Goal: Task Accomplishment & Management: Use online tool/utility

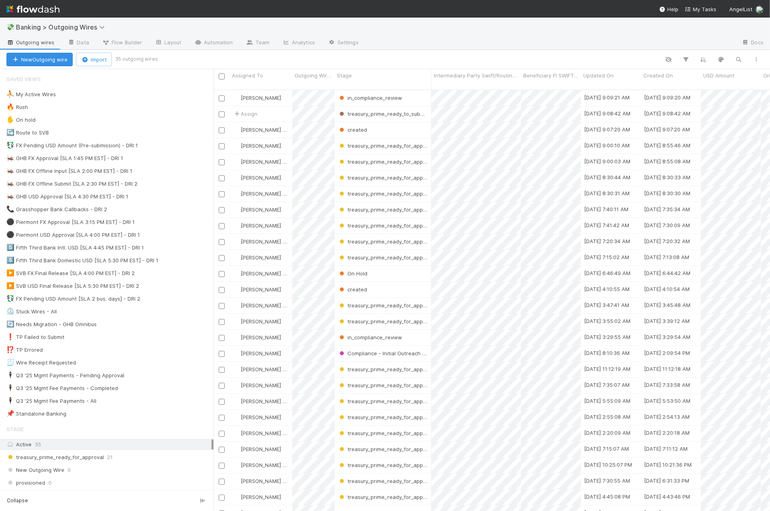
scroll to position [421, 549]
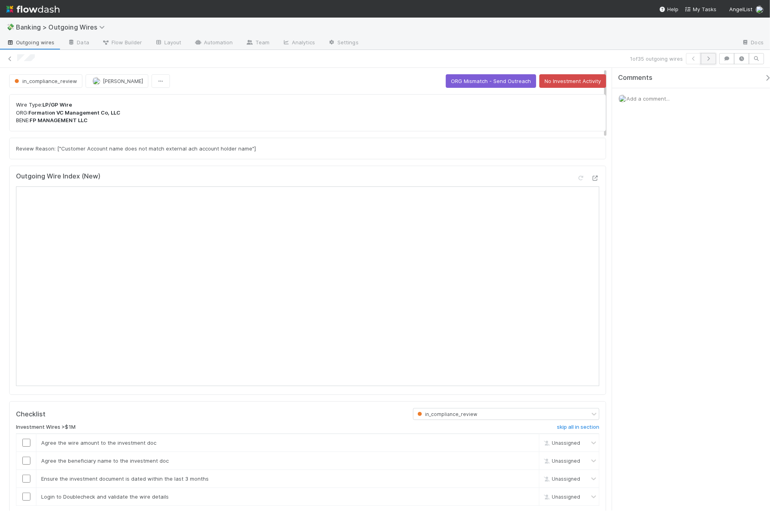
click at [711, 60] on icon "button" at bounding box center [708, 58] width 8 height 5
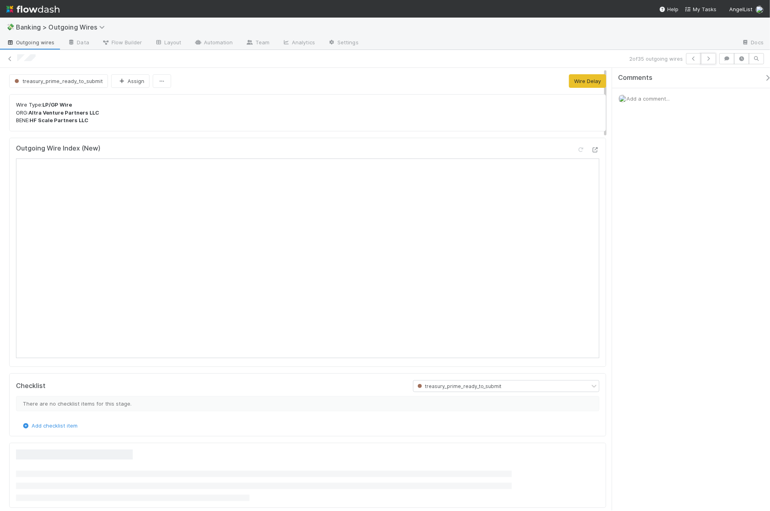
click at [711, 60] on icon "button" at bounding box center [708, 58] width 8 height 5
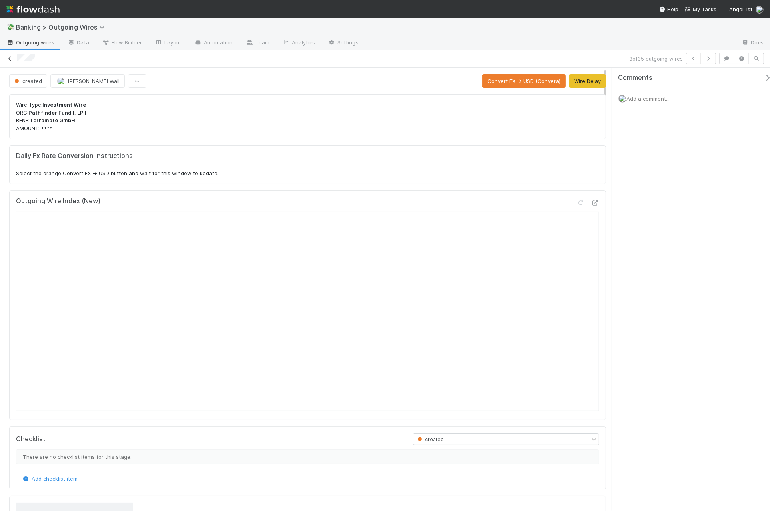
click at [10, 57] on icon at bounding box center [10, 58] width 8 height 5
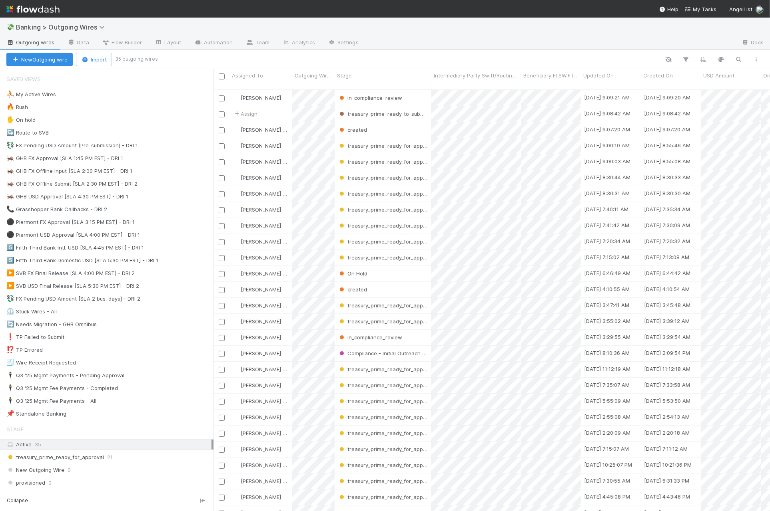
scroll to position [421, 549]
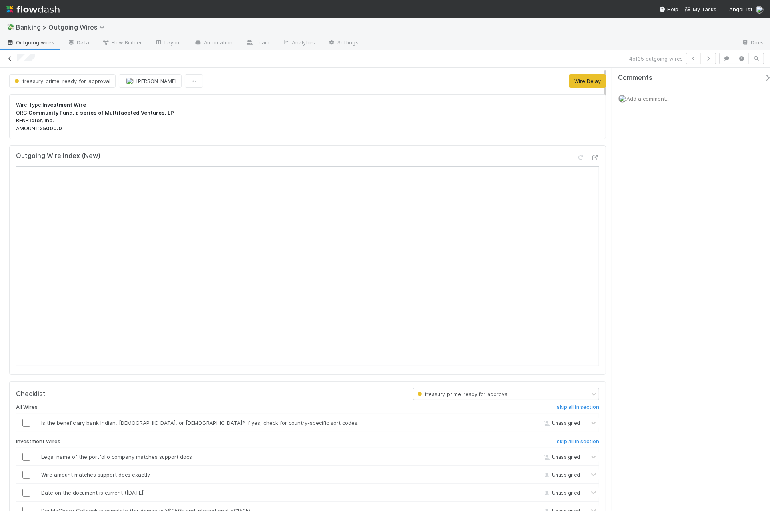
click at [11, 57] on icon at bounding box center [10, 58] width 8 height 5
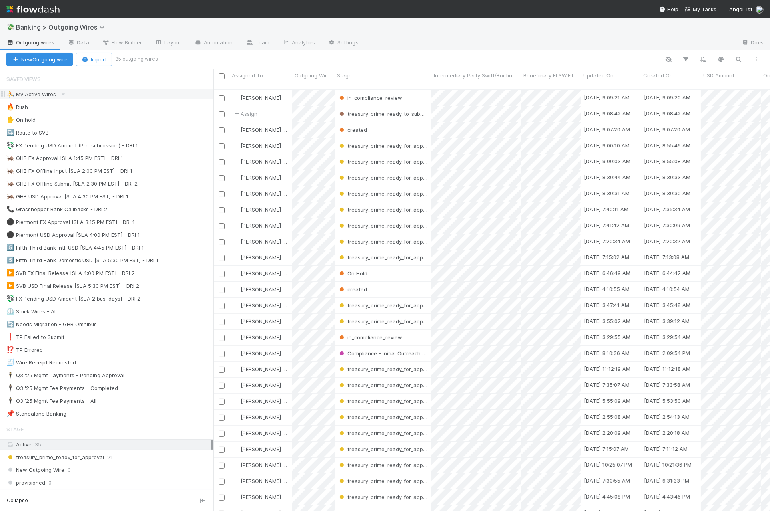
scroll to position [421, 549]
click at [113, 120] on div "✋ On hold 3" at bounding box center [109, 120] width 207 height 10
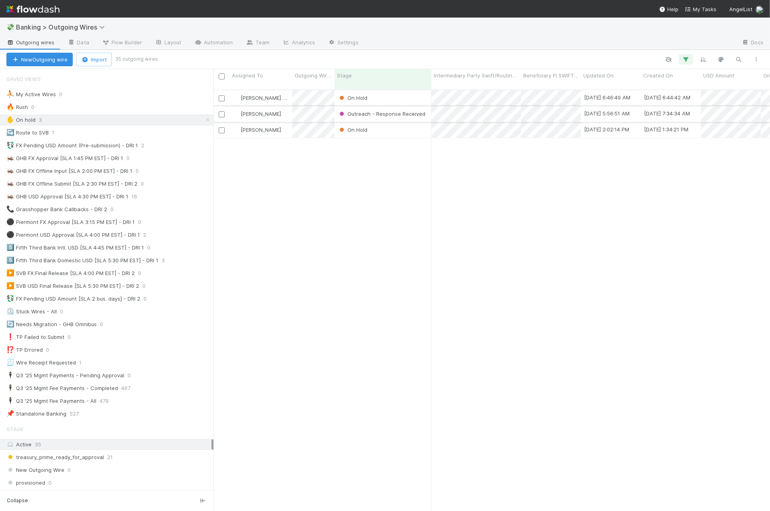
scroll to position [421, 549]
click at [402, 92] on div "On Hold" at bounding box center [382, 98] width 97 height 16
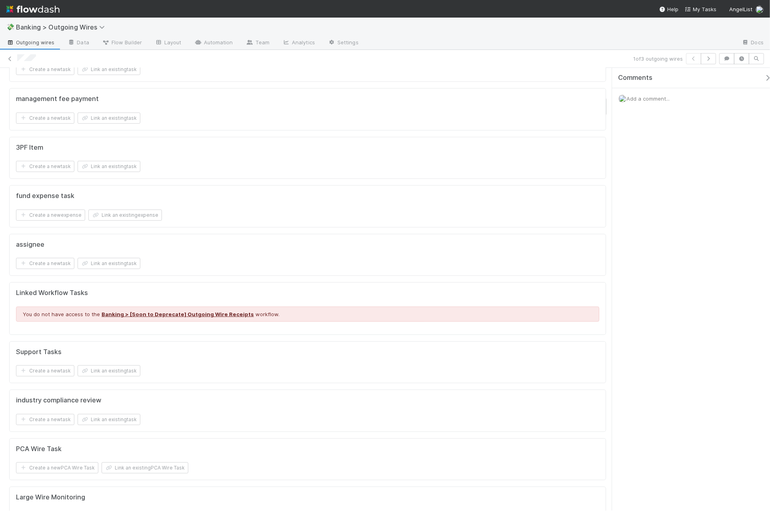
scroll to position [558, 0]
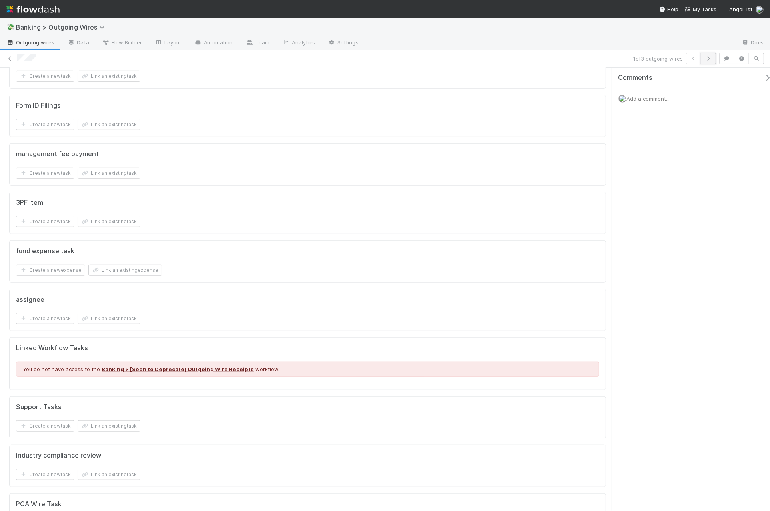
click at [714, 58] on button "button" at bounding box center [707, 58] width 15 height 11
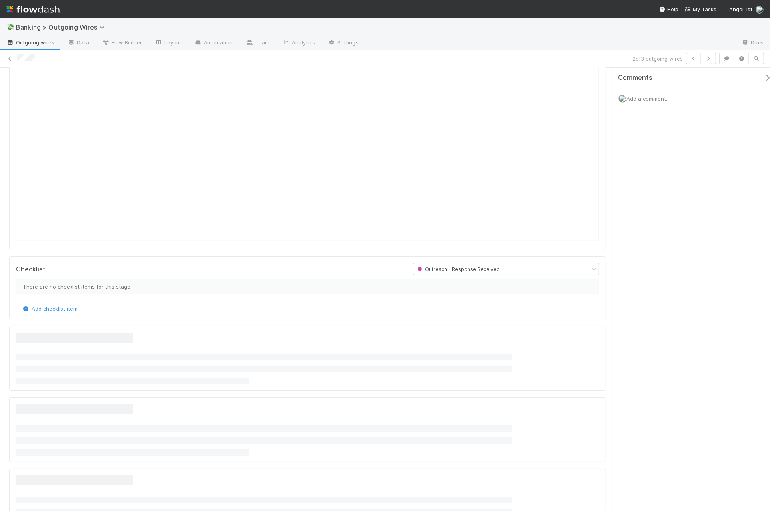
scroll to position [118, 0]
click at [710, 60] on icon "button" at bounding box center [708, 58] width 8 height 5
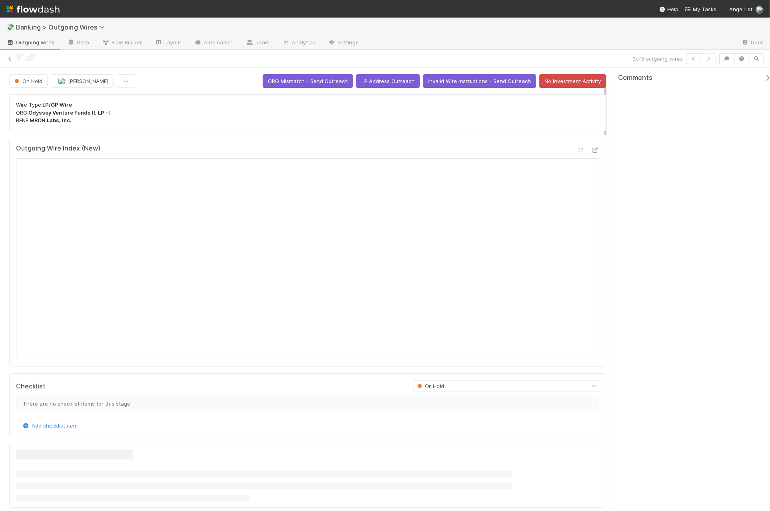
scroll to position [50, 0]
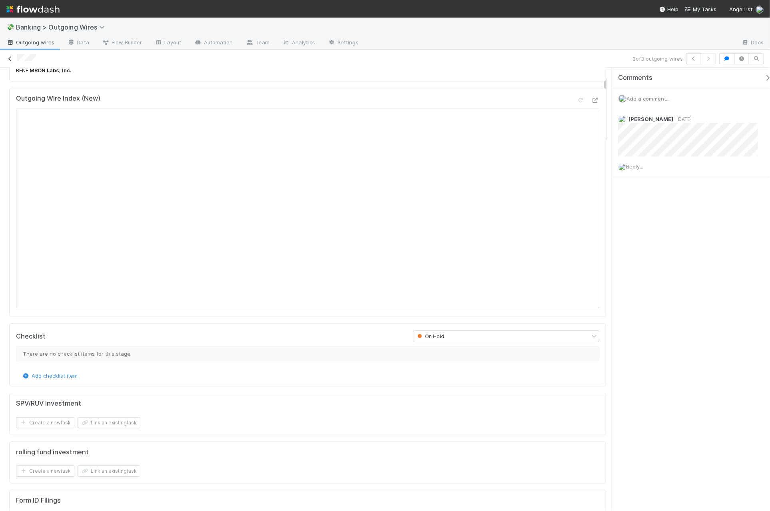
click at [13, 62] on link at bounding box center [10, 59] width 8 height 8
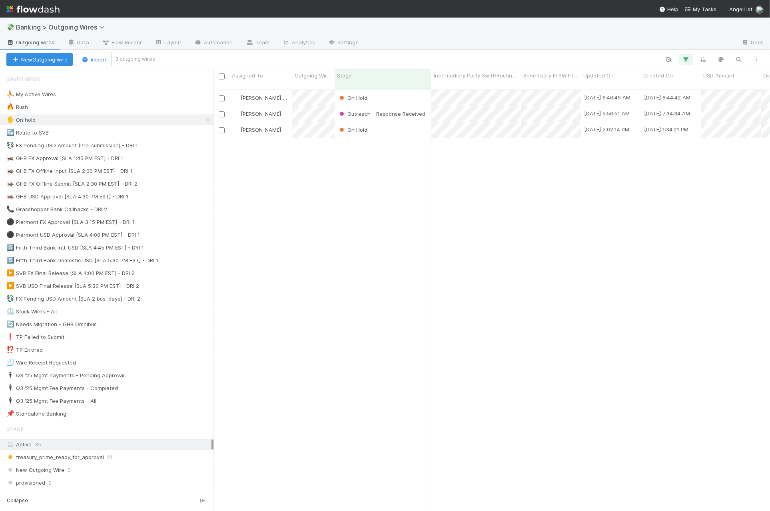
scroll to position [421, 549]
click at [91, 200] on div "🦗 GHB USD Approval [SLA 4:30 PM EST] - DRI 1" at bounding box center [67, 197] width 122 height 10
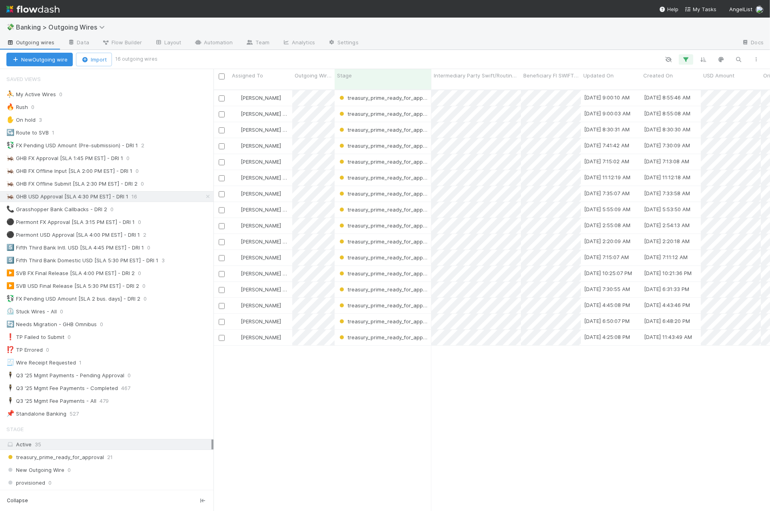
scroll to position [421, 549]
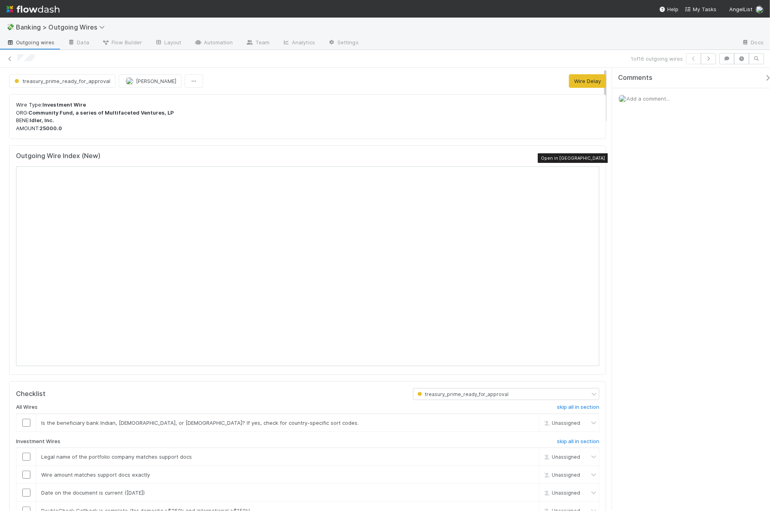
click at [591, 159] on icon at bounding box center [595, 157] width 8 height 5
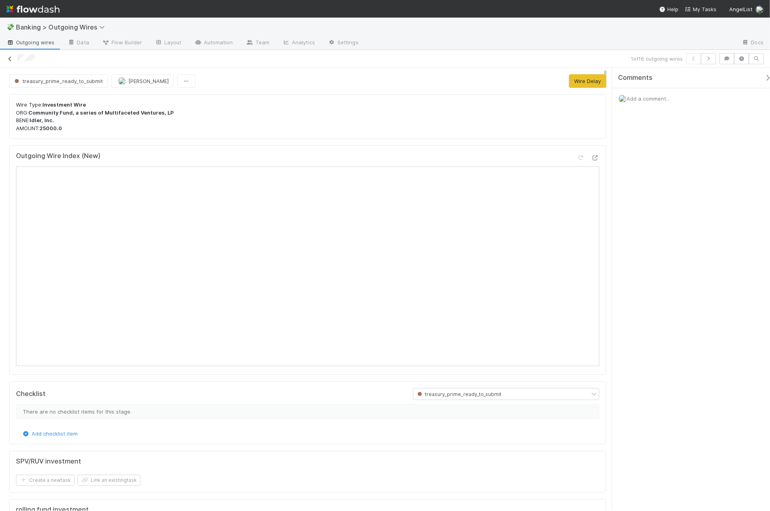
click at [13, 58] on icon at bounding box center [10, 58] width 8 height 5
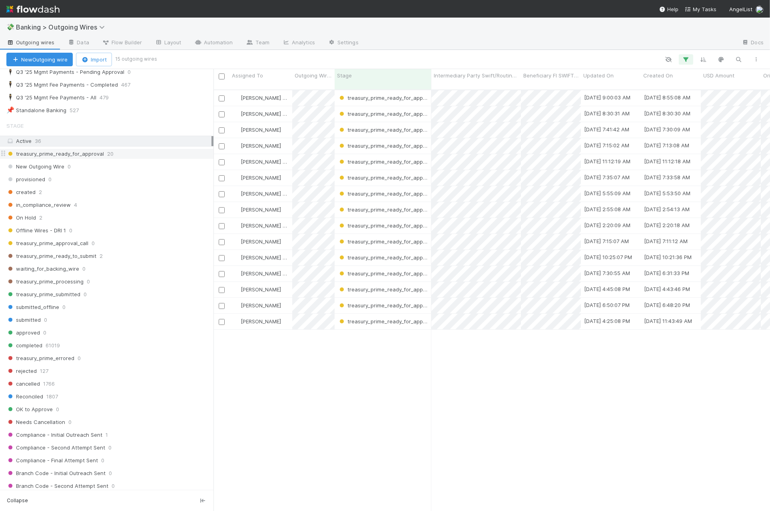
scroll to position [335, 0]
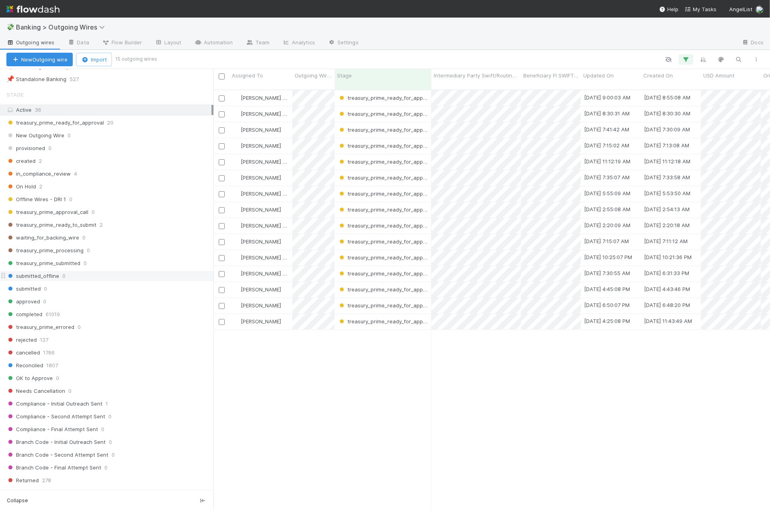
click at [98, 281] on div "submitted_offline 0" at bounding box center [109, 276] width 207 height 10
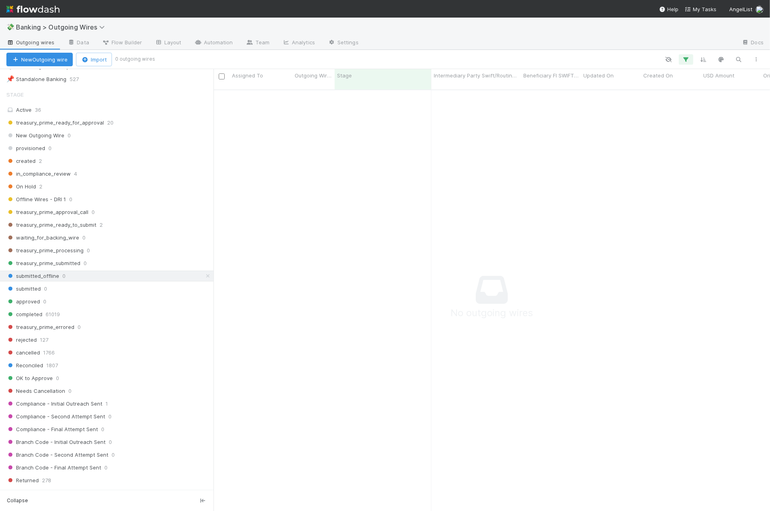
scroll to position [414, 541]
click at [144, 320] on div "completed 61019" at bounding box center [109, 315] width 207 height 10
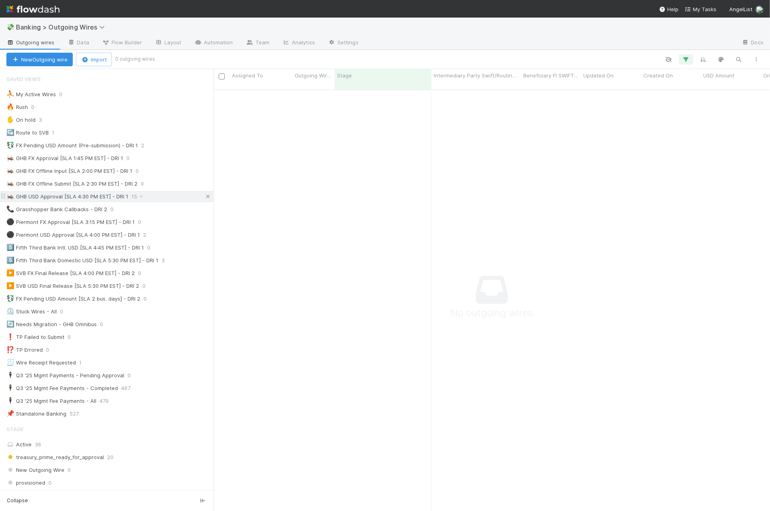
click at [204, 199] on icon at bounding box center [208, 196] width 8 height 5
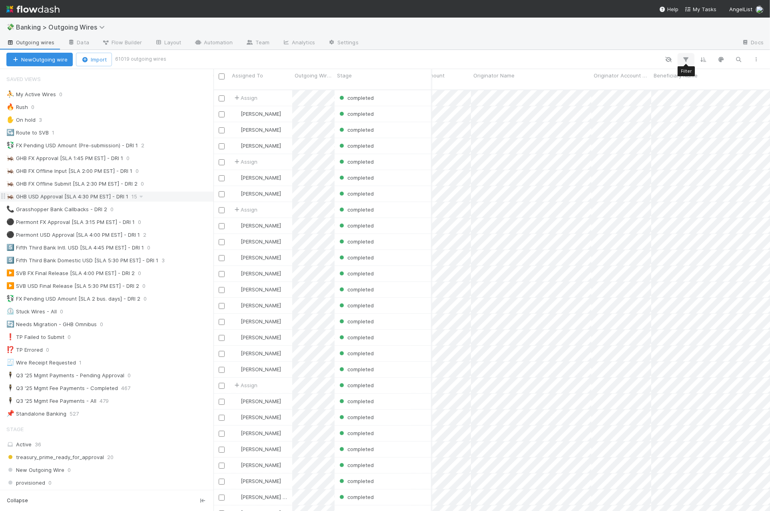
click at [685, 56] on icon "button" at bounding box center [686, 59] width 8 height 7
click at [656, 85] on button "Add Filter" at bounding box center [563, 84] width 240 height 12
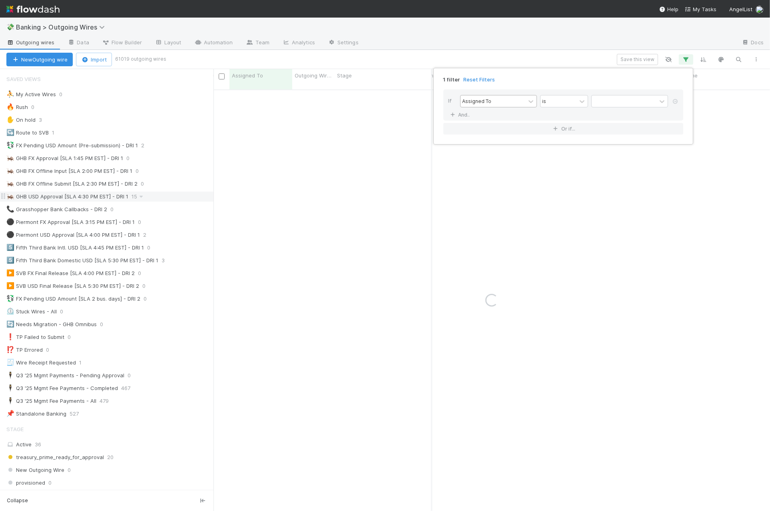
click at [490, 98] on div "Assigned To" at bounding box center [492, 102] width 65 height 12
type input "i"
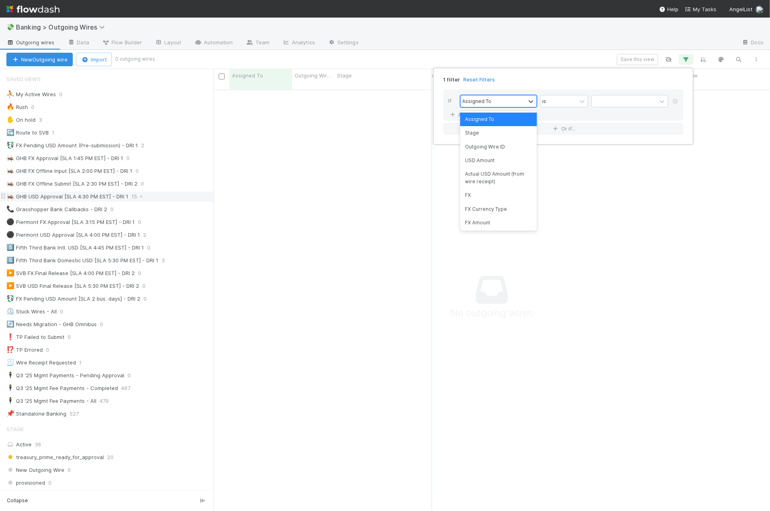
scroll to position [414, 541]
type input "off"
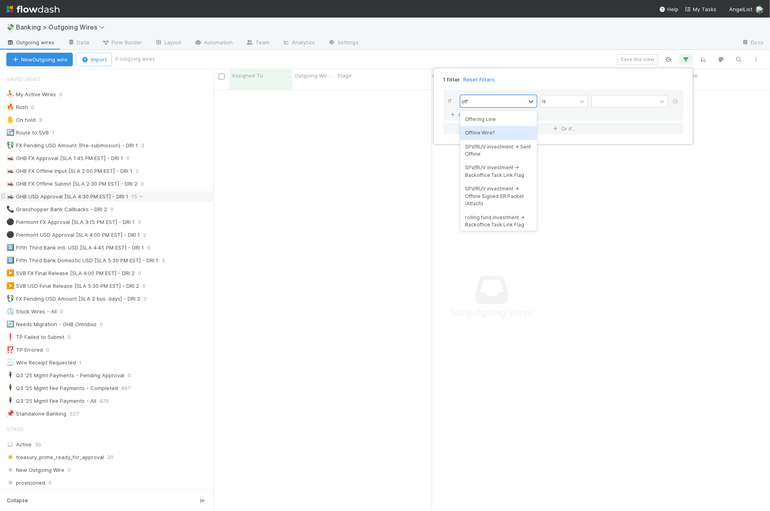
click at [485, 133] on div "Offline Wire?" at bounding box center [498, 133] width 77 height 14
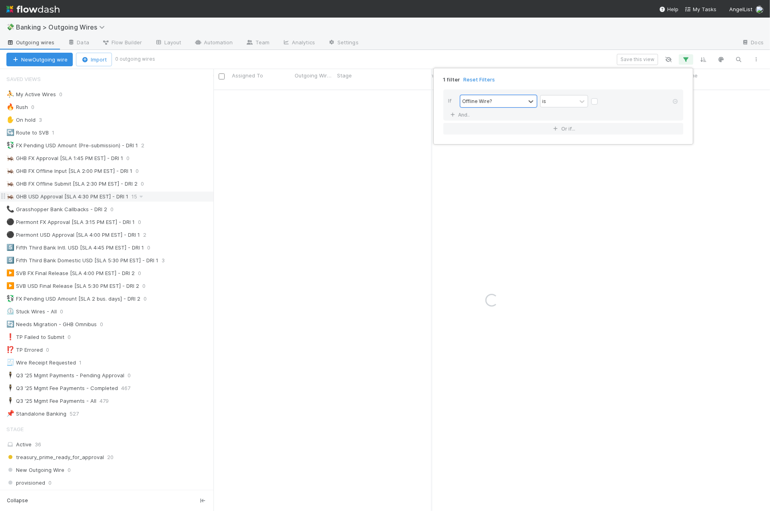
click at [601, 97] on label at bounding box center [601, 97] width 0 height 0
click at [596, 103] on input "checkbox" at bounding box center [594, 103] width 6 height 12
checkbox input "true"
click at [468, 60] on div "1 filter Reset Filters If Offline Wire? is And.. Or if..." at bounding box center [385, 255] width 770 height 511
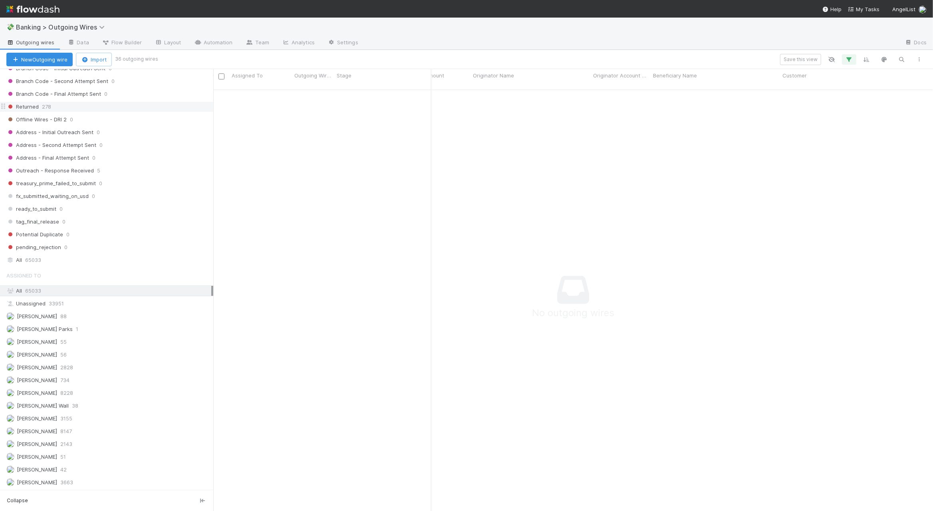
scroll to position [726, 0]
click at [148, 255] on div "All 65033" at bounding box center [108, 260] width 205 height 10
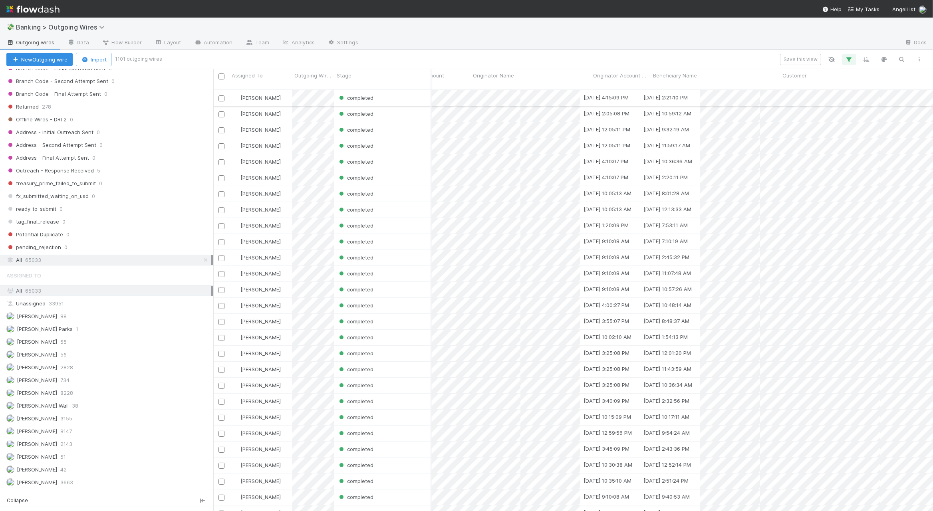
scroll to position [421, 712]
click at [405, 90] on div "completed" at bounding box center [382, 98] width 97 height 16
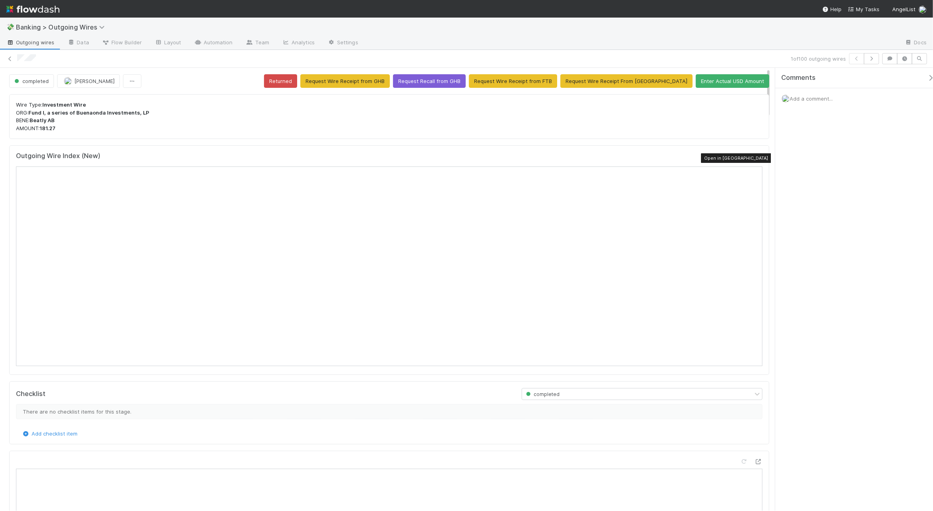
click at [755, 158] on icon at bounding box center [759, 157] width 8 height 5
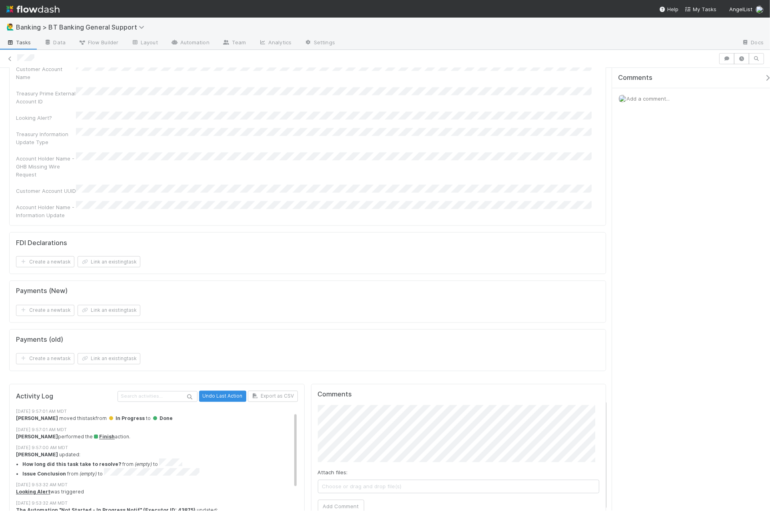
scroll to position [174, 0]
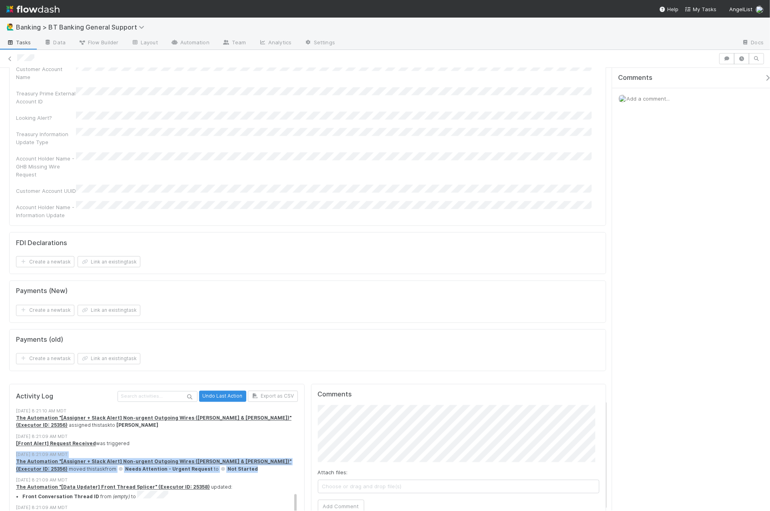
drag, startPoint x: 165, startPoint y: 388, endPoint x: 11, endPoint y: 378, distance: 153.7
click at [11, 384] on div "Activity Log Undo Last Action Export as CSV 8/29/25, 9:57:01 AM MDT Thomas Ambr…" at bounding box center [156, 479] width 295 height 191
click at [99, 459] on div "The Automation "[Assigner + Slack Alert] Non-urgent Outgoing Wires (Thomas & Mi…" at bounding box center [160, 466] width 289 height 15
drag, startPoint x: 193, startPoint y: 390, endPoint x: 11, endPoint y: 380, distance: 182.9
click at [11, 384] on div "Activity Log Undo Last Action Export as CSV 8/29/25, 9:57:01 AM MDT Thomas Ambr…" at bounding box center [156, 479] width 295 height 191
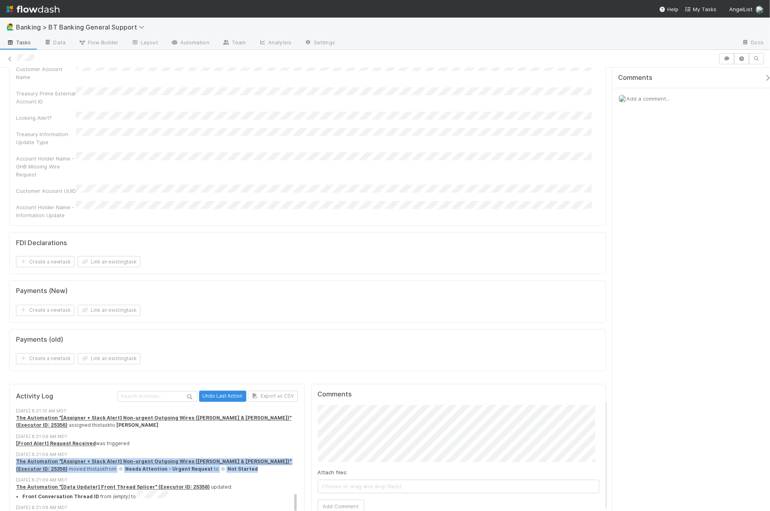
click at [222, 459] on div "The Automation "[Assigner + Slack Alert] Non-urgent Outgoing Wires (Thomas & Mi…" at bounding box center [160, 466] width 289 height 15
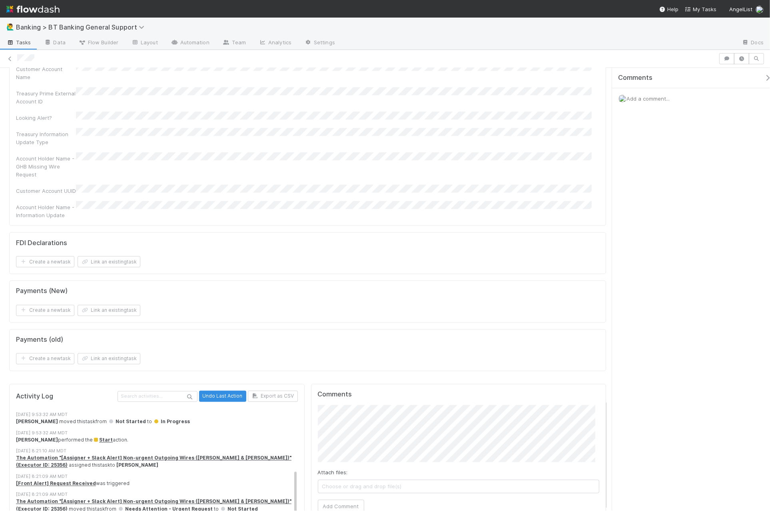
scroll to position [127, 0]
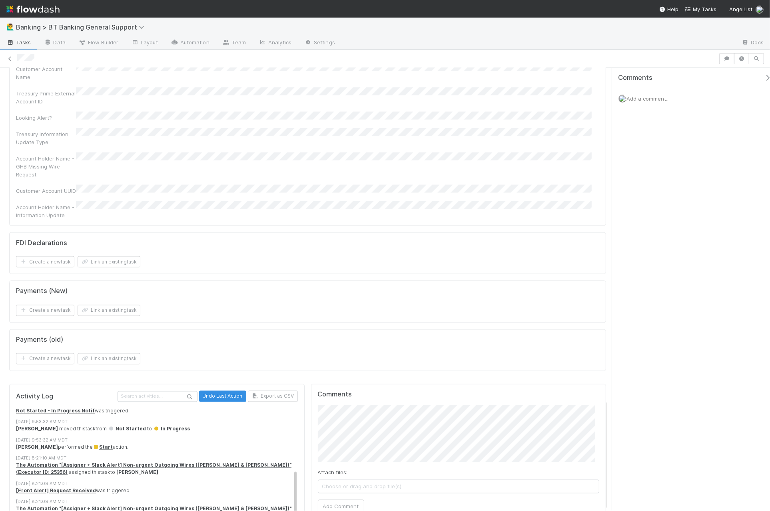
drag, startPoint x: 18, startPoint y: 361, endPoint x: 85, endPoint y: 359, distance: 66.8
click at [85, 438] on div "8/29/25, 9:53:32 AM MDT" at bounding box center [160, 441] width 289 height 7
drag, startPoint x: 16, startPoint y: 377, endPoint x: 74, endPoint y: 379, distance: 58.8
click at [74, 456] on div "8/27/25, 8:21:10 AM MDT" at bounding box center [160, 459] width 289 height 7
click at [57, 438] on div "8/29/25, 9:53:32 AM MDT" at bounding box center [160, 441] width 289 height 7
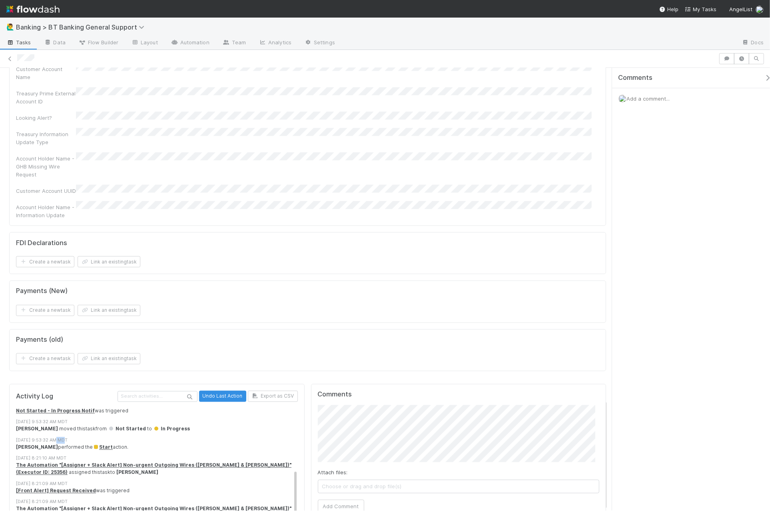
click at [57, 438] on div "8/29/25, 9:53:32 AM MDT" at bounding box center [160, 441] width 289 height 7
click at [100, 426] on div "Thomas Ambrosia moved this task from Not Started to In Progress" at bounding box center [160, 429] width 289 height 7
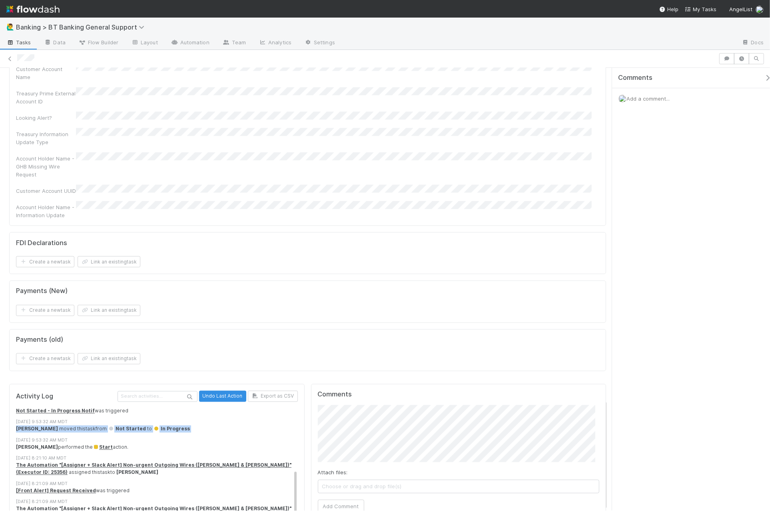
click at [155, 427] on span at bounding box center [156, 429] width 4 height 4
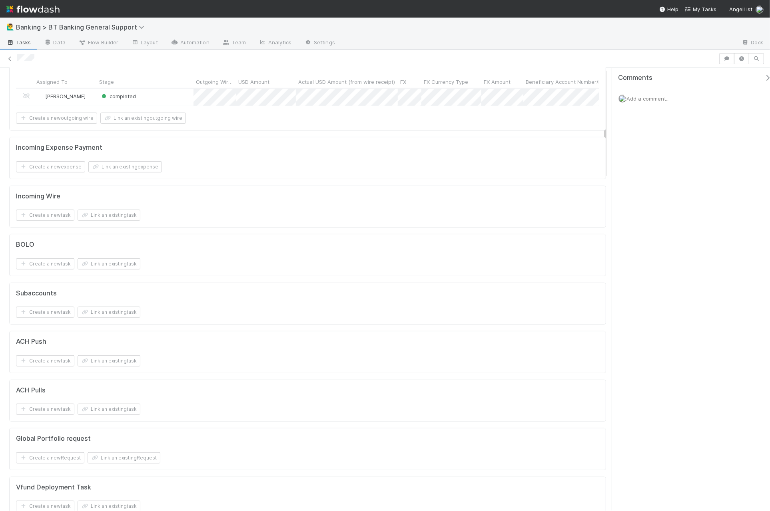
scroll to position [0, 0]
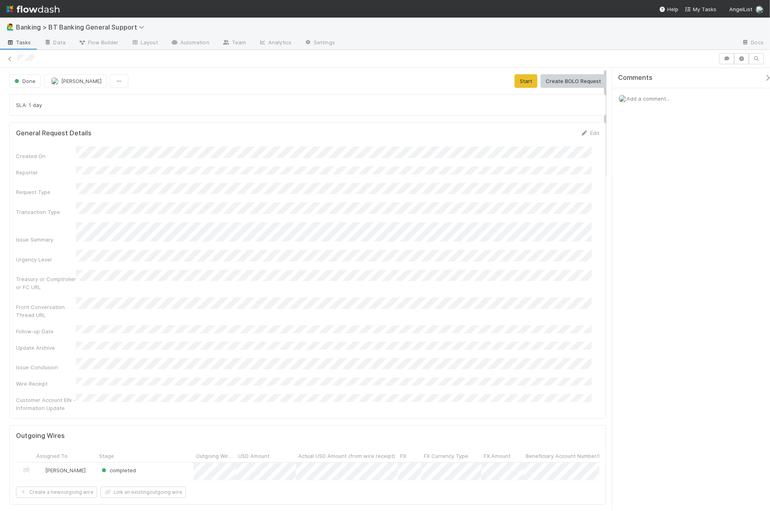
click at [18, 40] on span "Tasks" at bounding box center [18, 42] width 25 height 8
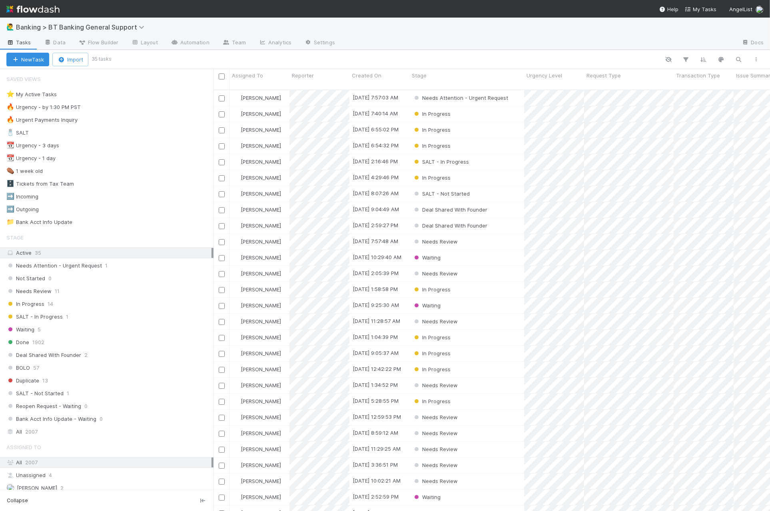
scroll to position [421, 549]
click at [89, 96] on div "⭐ My Active Tasks 23" at bounding box center [109, 95] width 207 height 10
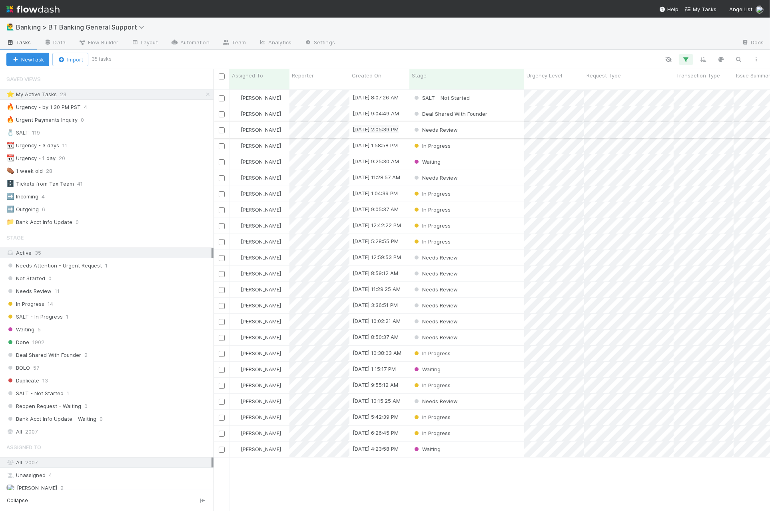
scroll to position [421, 549]
click at [268, 95] on span "[PERSON_NAME]" at bounding box center [261, 98] width 40 height 6
click at [512, 92] on div "Deal Shared With Founder" at bounding box center [466, 98] width 115 height 16
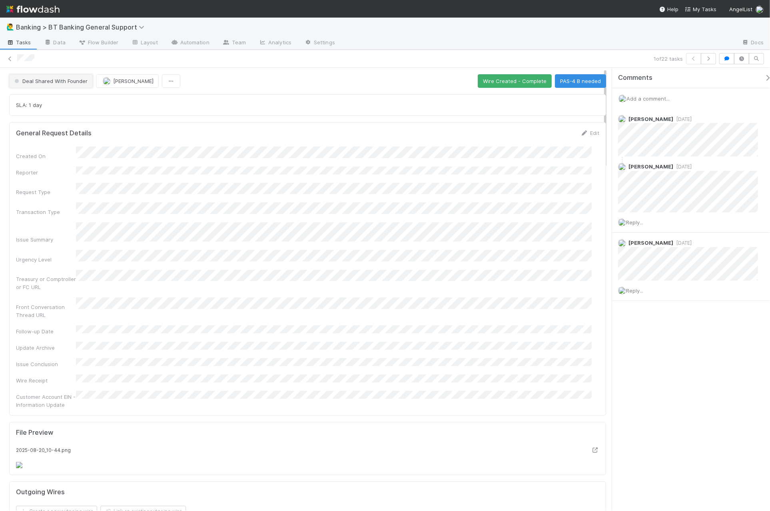
click at [52, 82] on span "Deal Shared With Founder" at bounding box center [50, 81] width 75 height 6
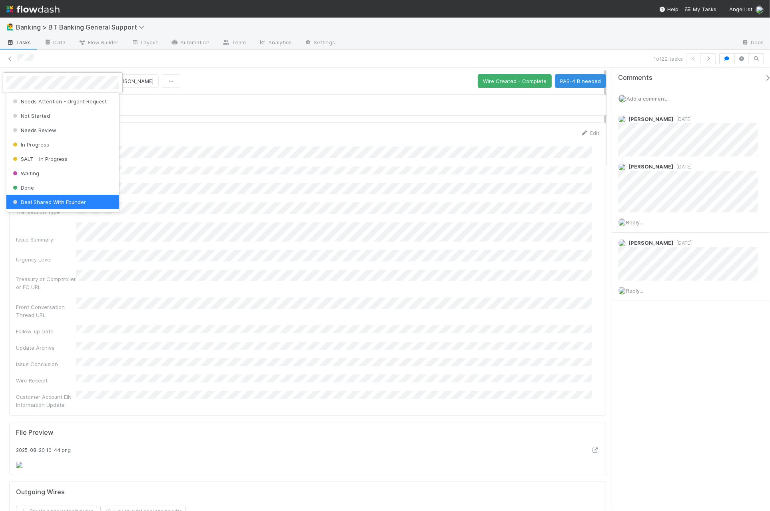
click at [245, 102] on div at bounding box center [385, 255] width 770 height 511
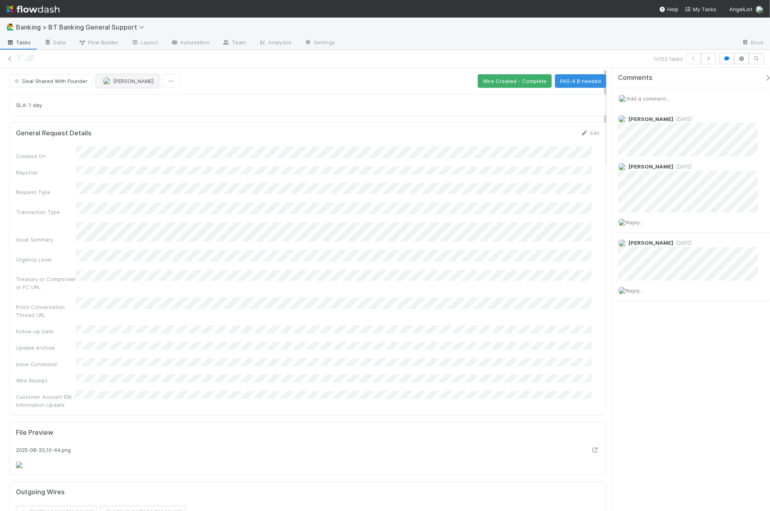
click at [121, 80] on span "[PERSON_NAME]" at bounding box center [133, 81] width 40 height 6
click at [12, 60] on icon at bounding box center [10, 58] width 8 height 5
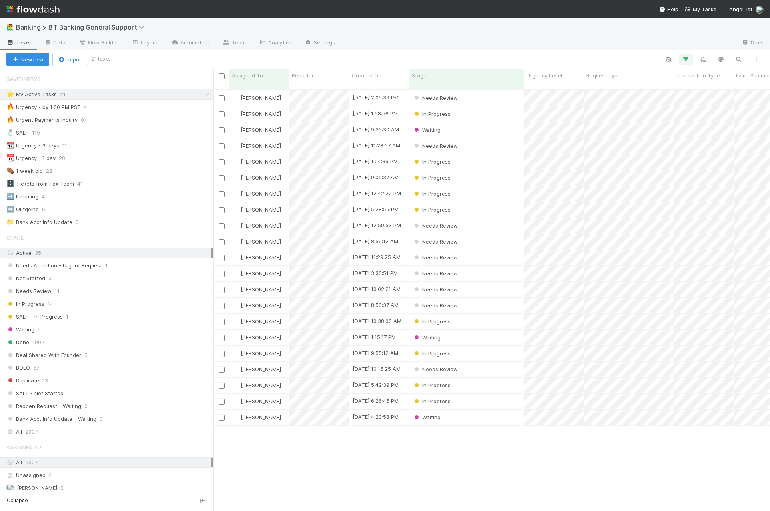
scroll to position [421, 549]
click at [221, 76] on input "checkbox" at bounding box center [222, 77] width 6 height 6
checkbox input "true"
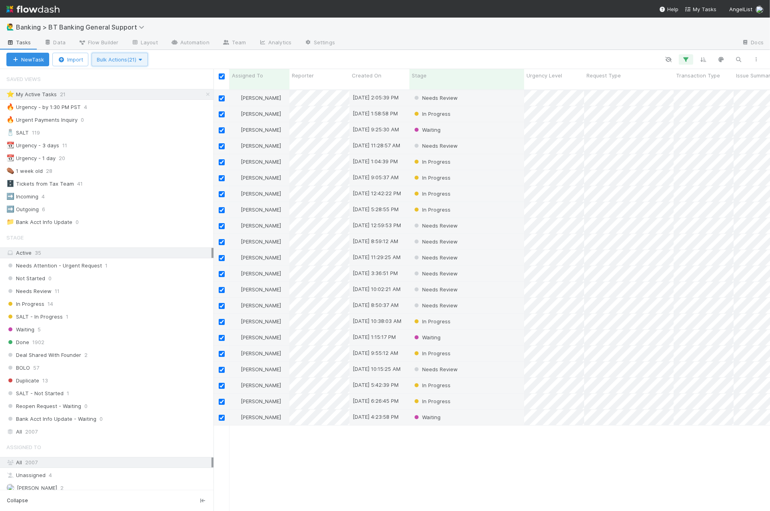
click at [136, 63] on button "Bulk Actions (21)" at bounding box center [120, 60] width 56 height 14
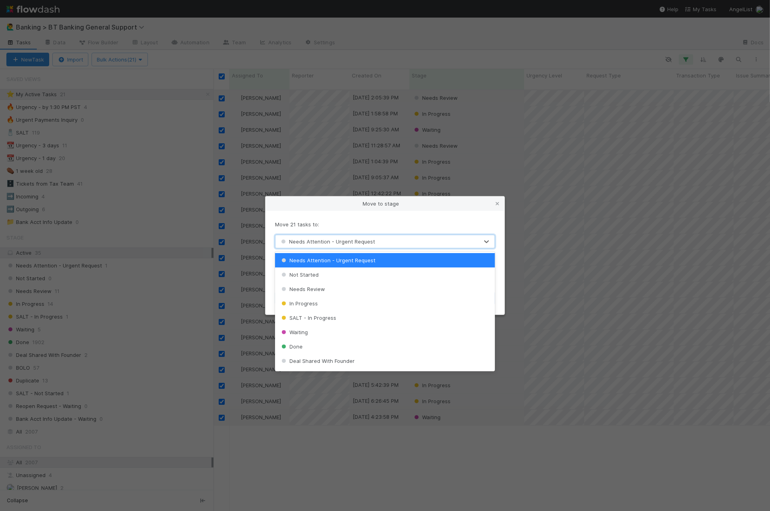
click at [338, 244] on span "Needs Attention - Urgent Request" at bounding box center [327, 242] width 96 height 6
click at [353, 350] on div "Done" at bounding box center [385, 347] width 220 height 14
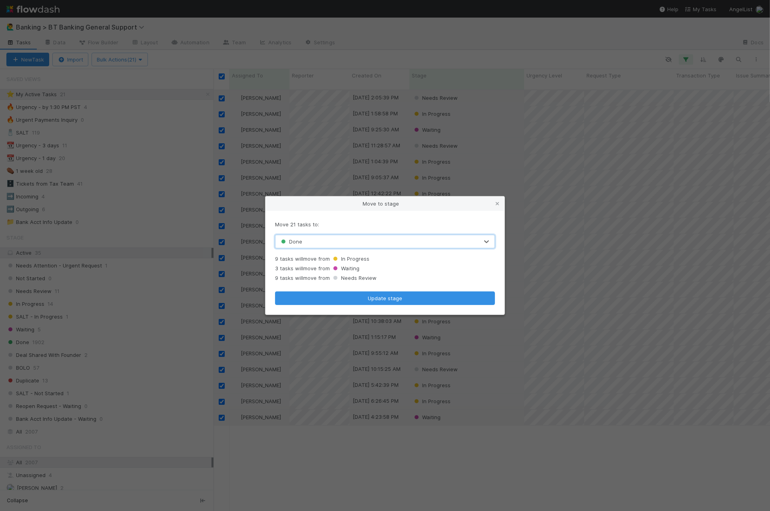
click at [403, 309] on div "Move 21 tasks to: option Done, selected. 0 results available. Select is focused…" at bounding box center [384, 263] width 239 height 104
click at [414, 300] on button "Update stage" at bounding box center [385, 299] width 220 height 14
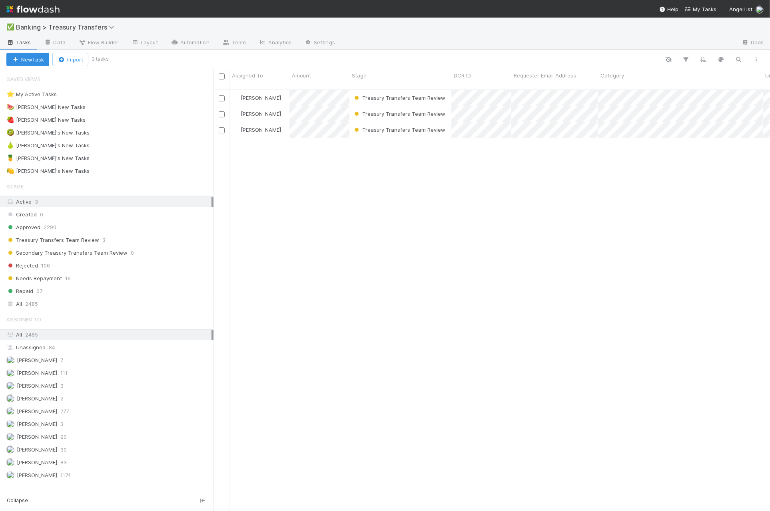
scroll to position [421, 549]
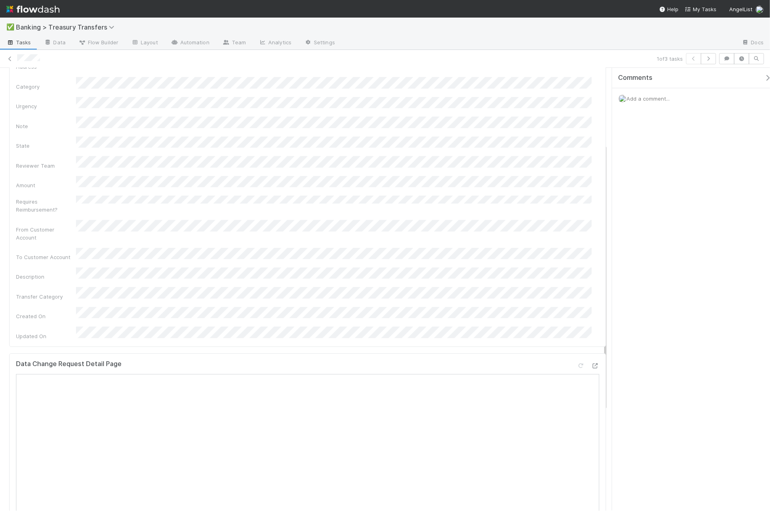
scroll to position [194, 0]
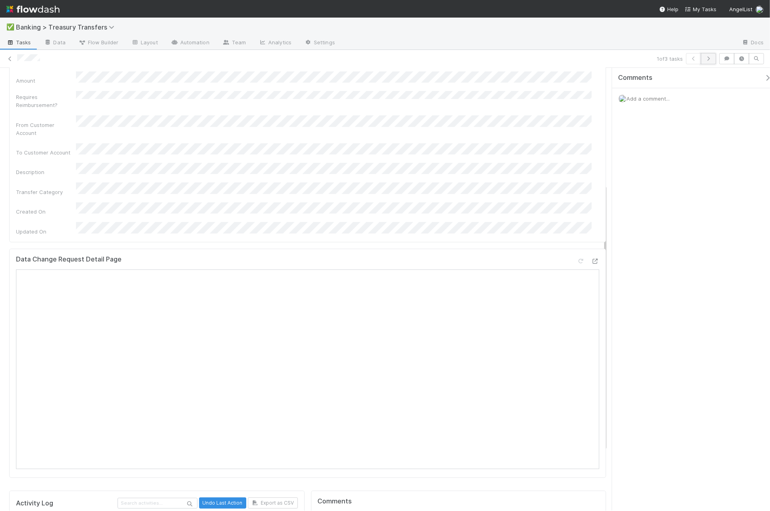
click at [708, 62] on button "button" at bounding box center [707, 58] width 15 height 11
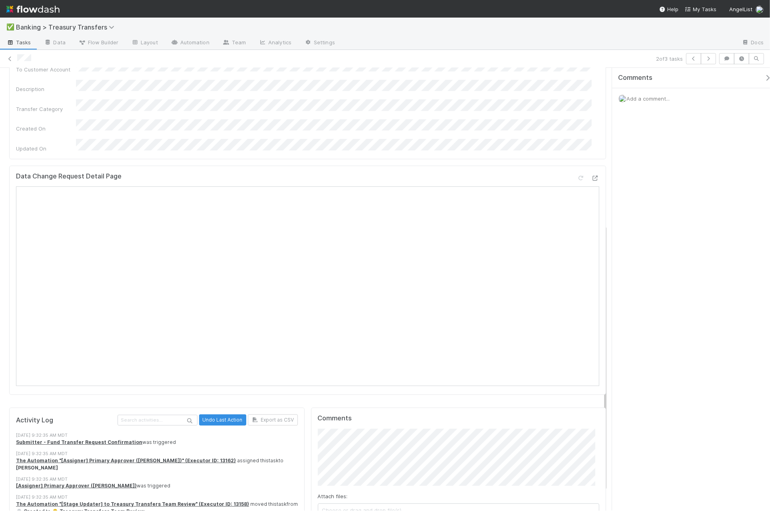
scroll to position [278, 0]
click at [713, 57] on button "button" at bounding box center [707, 58] width 15 height 11
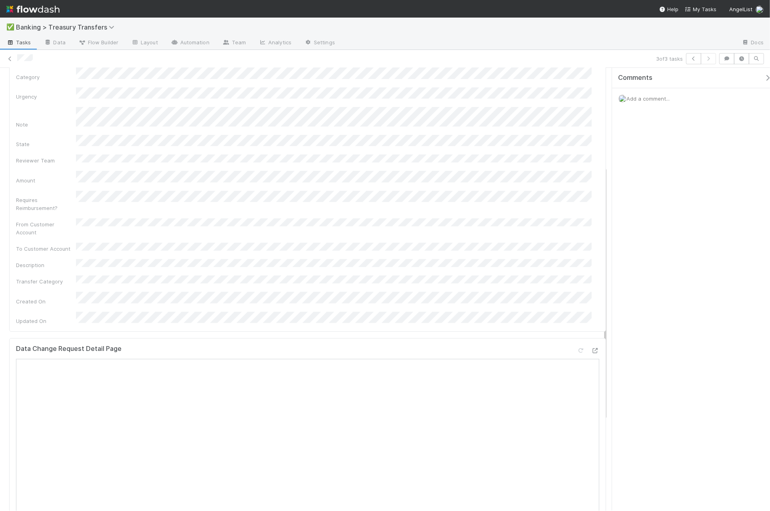
scroll to position [200, 0]
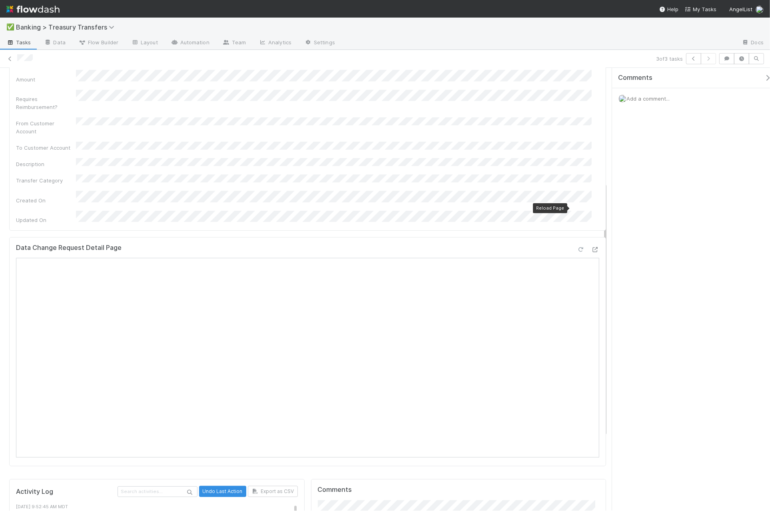
drag, startPoint x: 572, startPoint y: 207, endPoint x: 565, endPoint y: 213, distance: 8.8
click at [577, 247] on icon at bounding box center [581, 249] width 8 height 5
click at [11, 60] on icon at bounding box center [10, 58] width 8 height 5
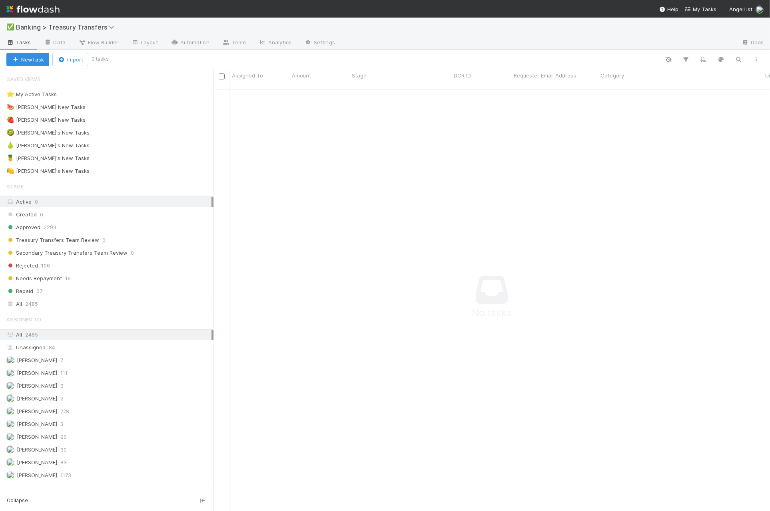
scroll to position [414, 541]
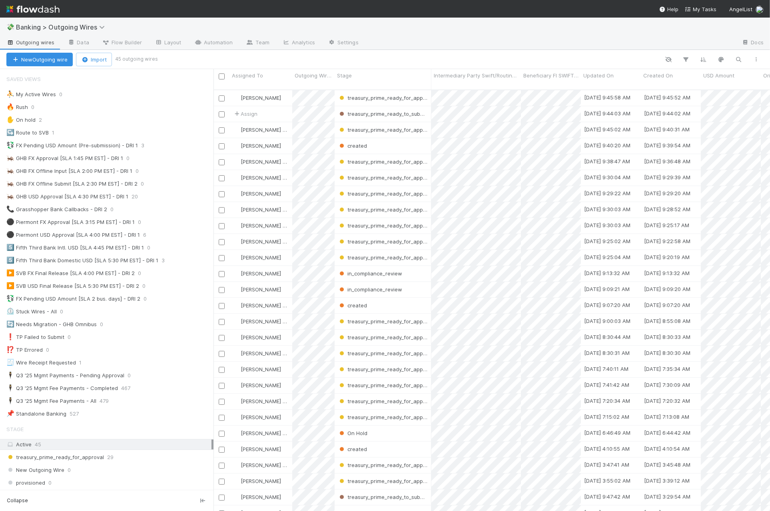
scroll to position [421, 549]
click at [86, 145] on div "💱 FX Pending USD Amount (Pre-submission) - DRI 1" at bounding box center [71, 146] width 131 height 10
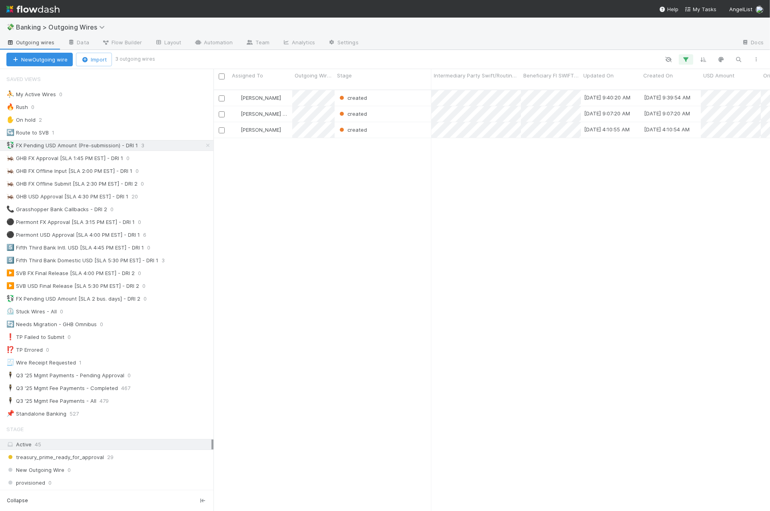
scroll to position [421, 549]
click at [430, 194] on div at bounding box center [431, 198] width 2 height 8
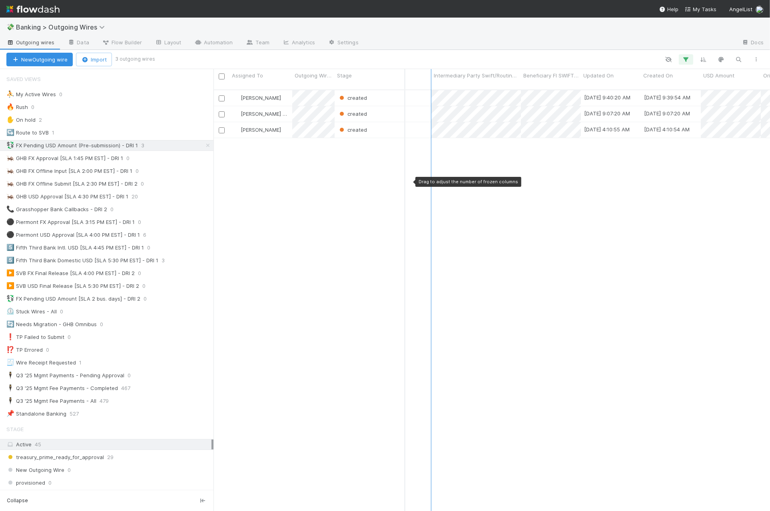
drag, startPoint x: 432, startPoint y: 181, endPoint x: 392, endPoint y: 183, distance: 39.6
click at [404, 183] on div at bounding box center [405, 183] width 2 height 8
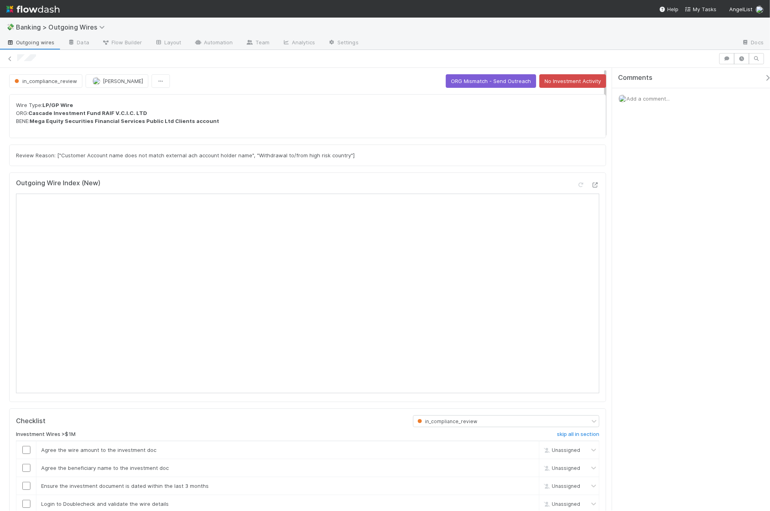
click at [331, 125] on div "Wire Type: LP/GP Wire ORG: Cascade Investment Fund RAIF V.C.I.C. LTD BENE: Mega…" at bounding box center [307, 116] width 597 height 44
click at [64, 42] on link "Data" at bounding box center [78, 43] width 34 height 13
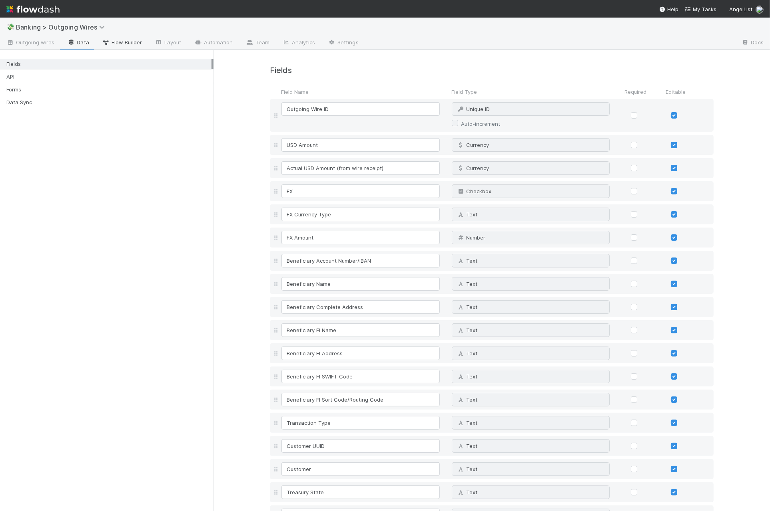
click at [118, 40] on span "Flow Builder" at bounding box center [122, 42] width 40 height 8
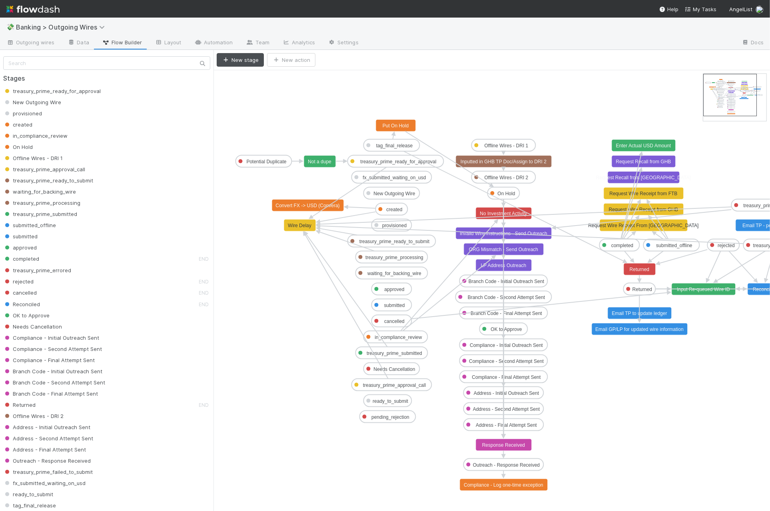
click at [523, 268] on text "LP Address Outreach" at bounding box center [504, 266] width 46 height 6
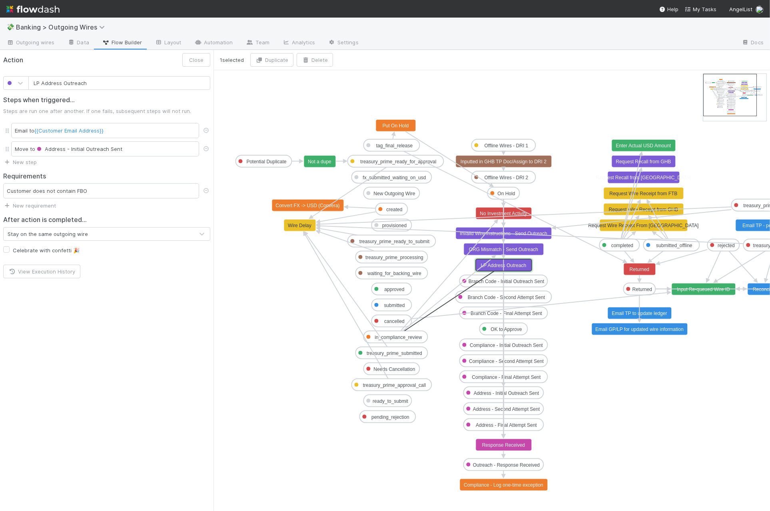
drag, startPoint x: 395, startPoint y: 344, endPoint x: 501, endPoint y: 268, distance: 130.3
click at [203, 60] on button "Close" at bounding box center [196, 60] width 28 height 14
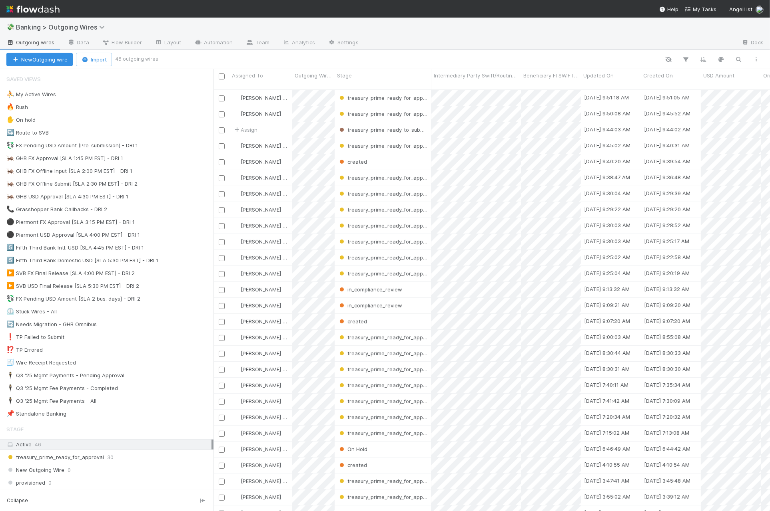
scroll to position [421, 549]
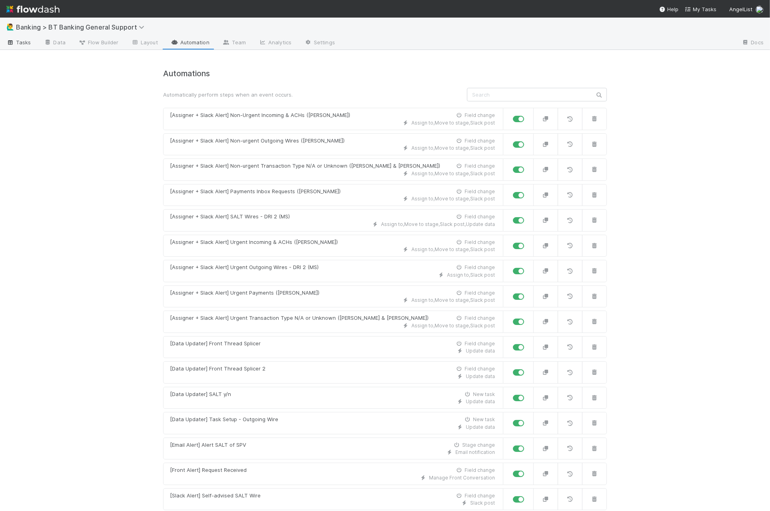
click at [18, 46] on span "Tasks" at bounding box center [18, 42] width 25 height 8
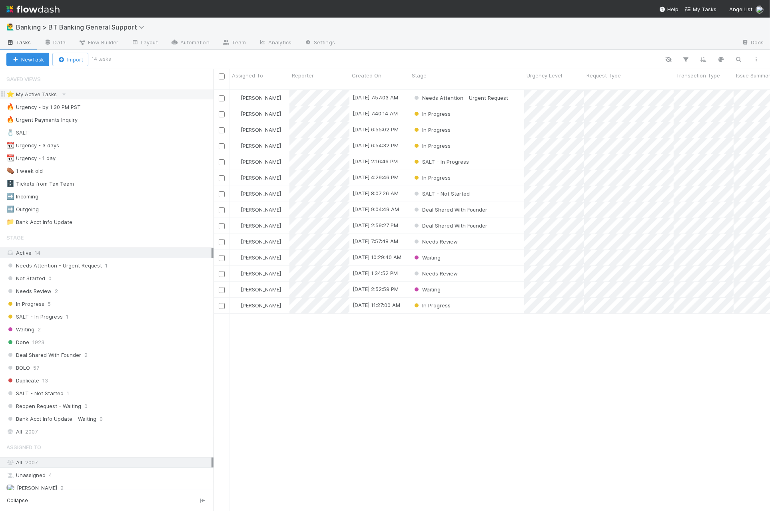
scroll to position [421, 549]
click at [483, 140] on div "In Progress" at bounding box center [466, 146] width 115 height 16
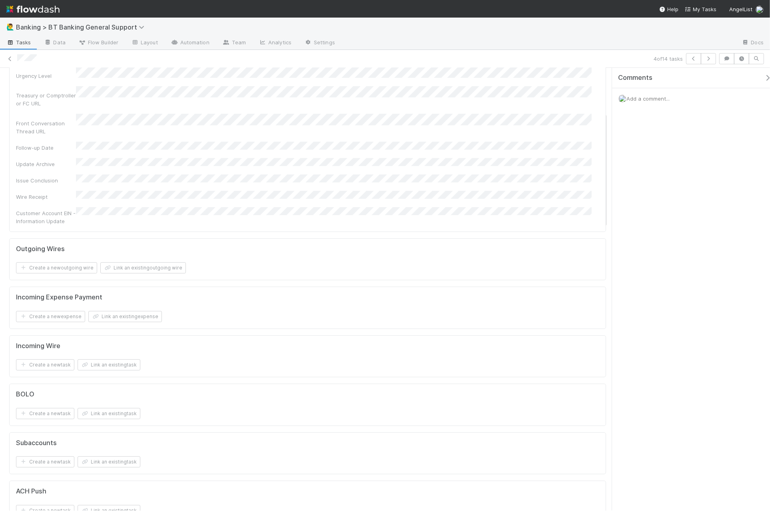
scroll to position [166, 0]
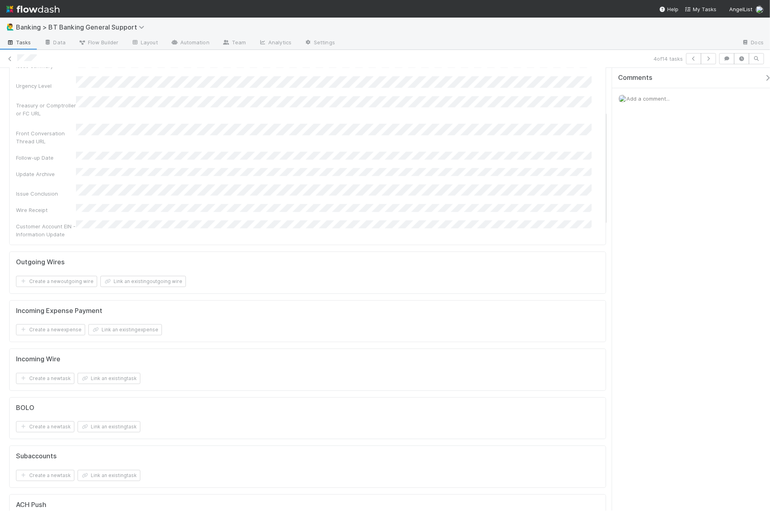
click at [144, 105] on div "Created On Reporter Request Type Transaction Type Issue Summary Urgency Level T…" at bounding box center [307, 110] width 583 height 258
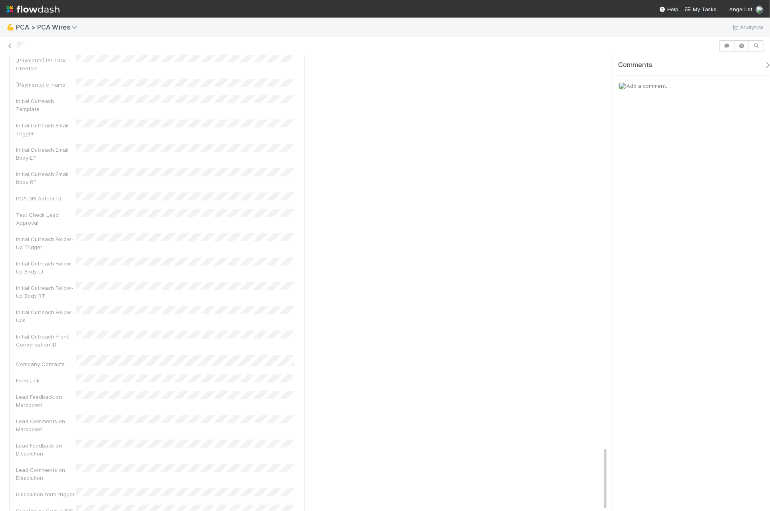
scroll to position [2770, 0]
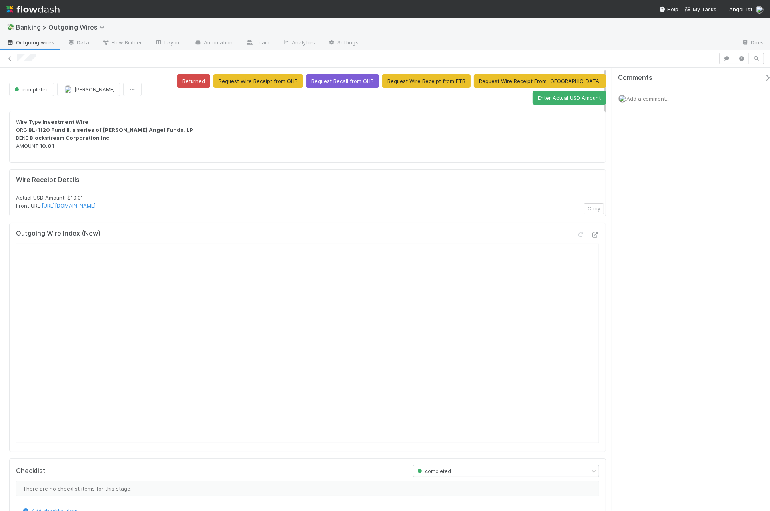
scroll to position [2, 0]
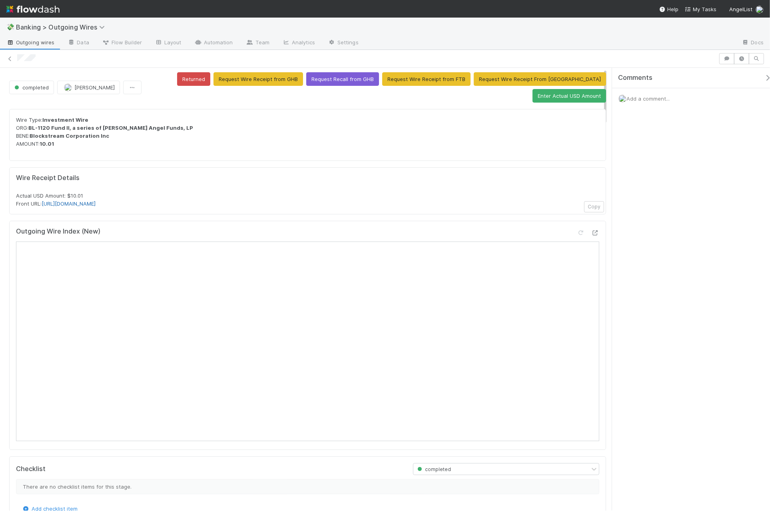
click at [96, 201] on link "[URL][DOMAIN_NAME]" at bounding box center [69, 204] width 54 height 6
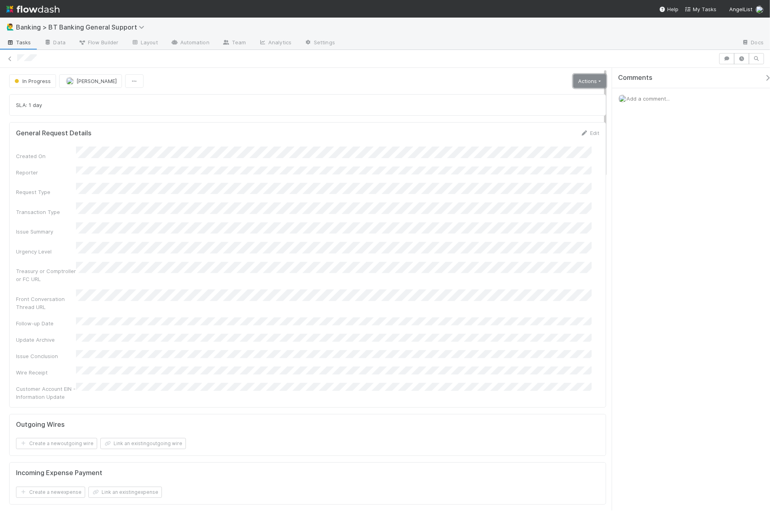
click at [595, 80] on link "Actions" at bounding box center [589, 81] width 33 height 14
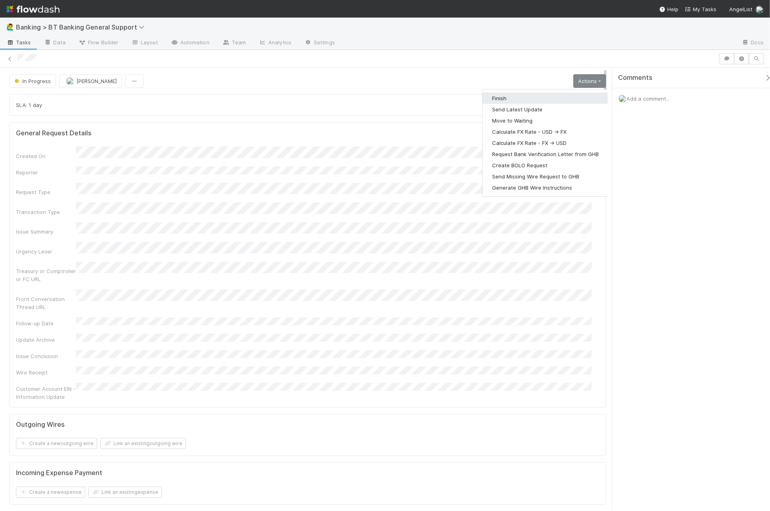
click at [557, 100] on button "Finish" at bounding box center [545, 98] width 126 height 11
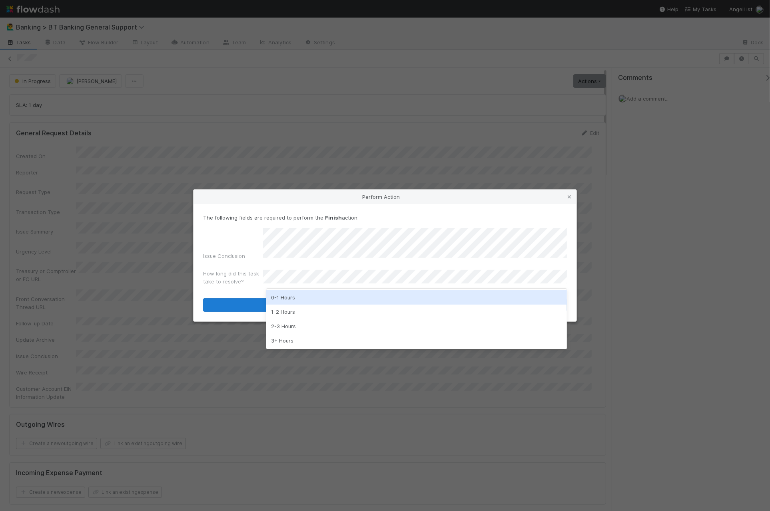
click at [337, 296] on div "0-1 Hours" at bounding box center [416, 298] width 300 height 14
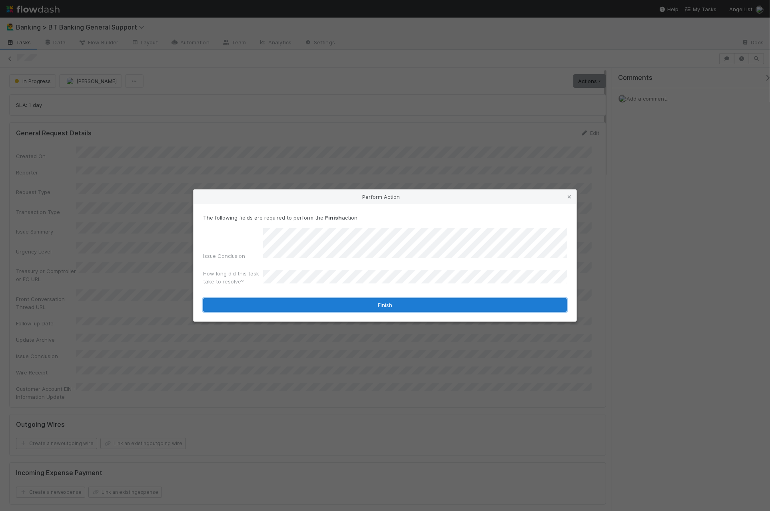
click at [343, 301] on button "Finish" at bounding box center [385, 305] width 364 height 14
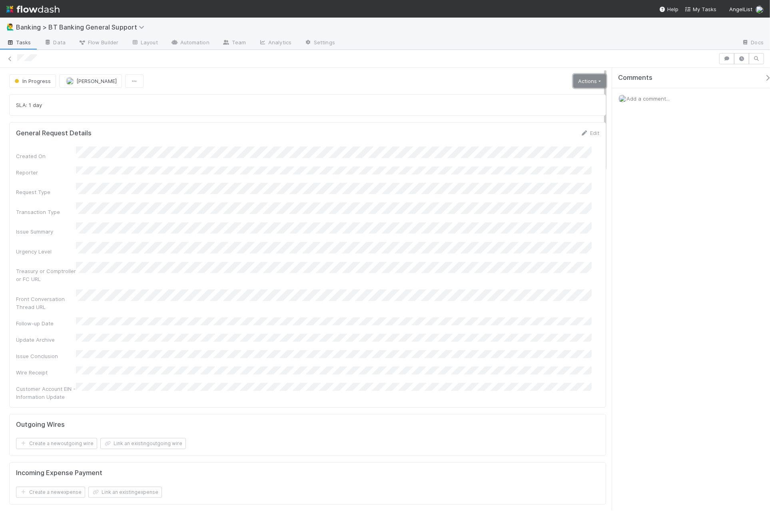
click at [580, 83] on link "Actions" at bounding box center [589, 81] width 33 height 14
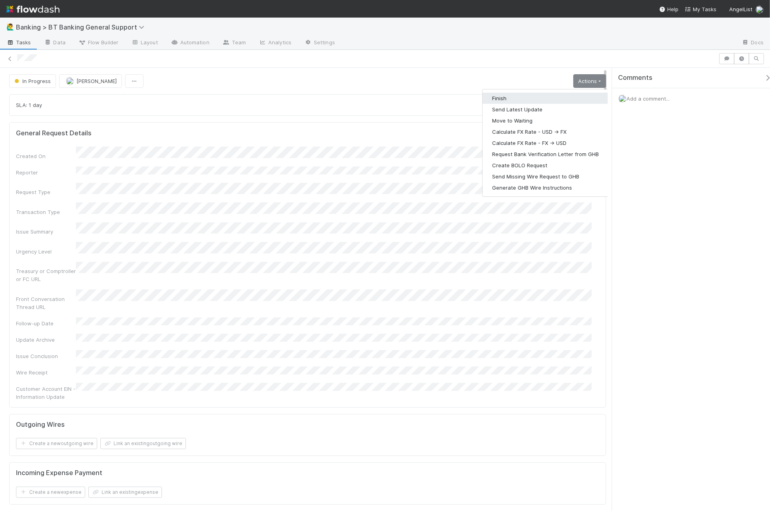
click at [565, 99] on button "Finish" at bounding box center [545, 98] width 126 height 11
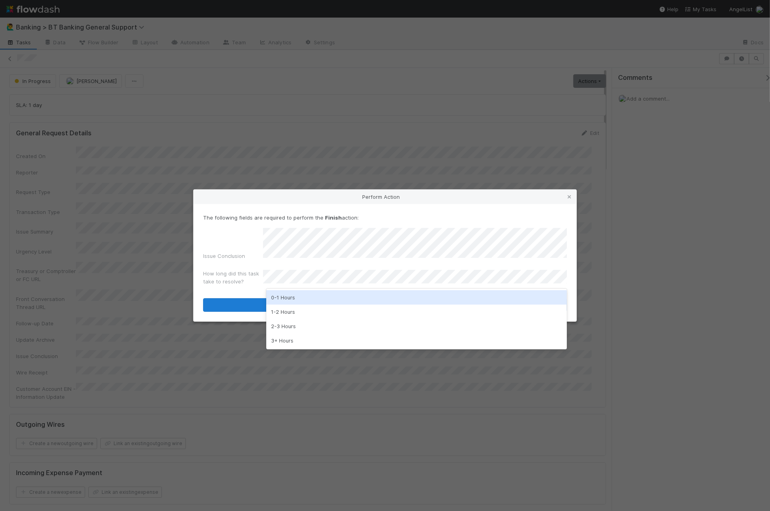
click at [302, 301] on div "0-1 Hours" at bounding box center [416, 298] width 300 height 14
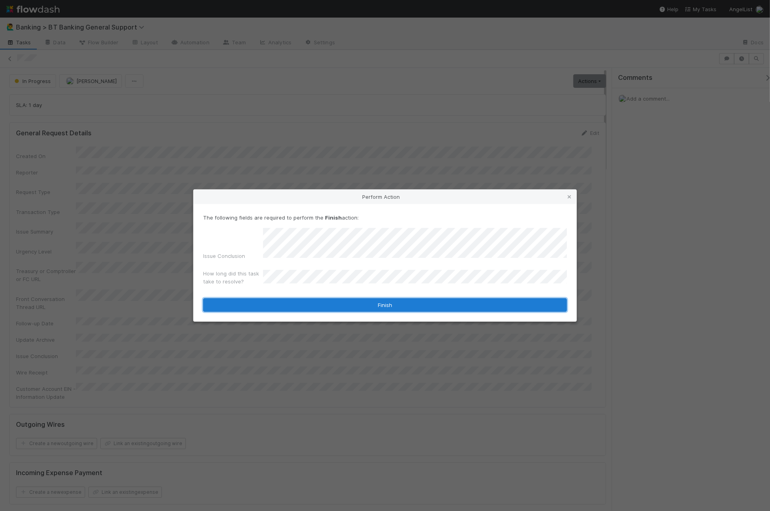
click at [307, 308] on button "Finish" at bounding box center [385, 305] width 364 height 14
